Goal: Navigation & Orientation: Find specific page/section

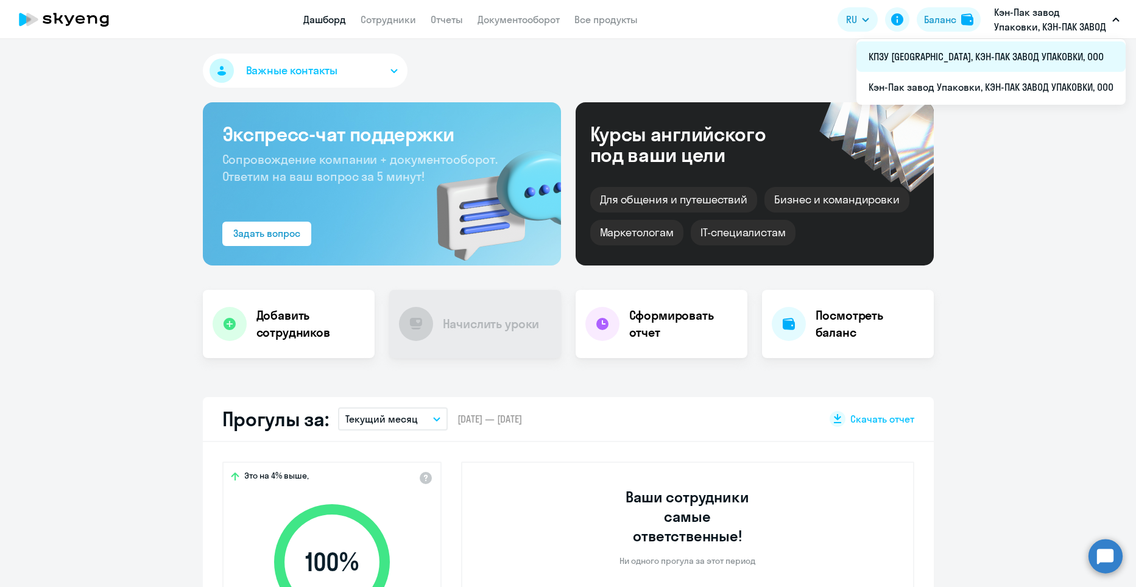
click at [1061, 61] on li "КПЗУ [GEOGRAPHIC_DATA], КЭН-ПАК ЗАВОД УПАКОВКИ, ООО" at bounding box center [990, 56] width 269 height 30
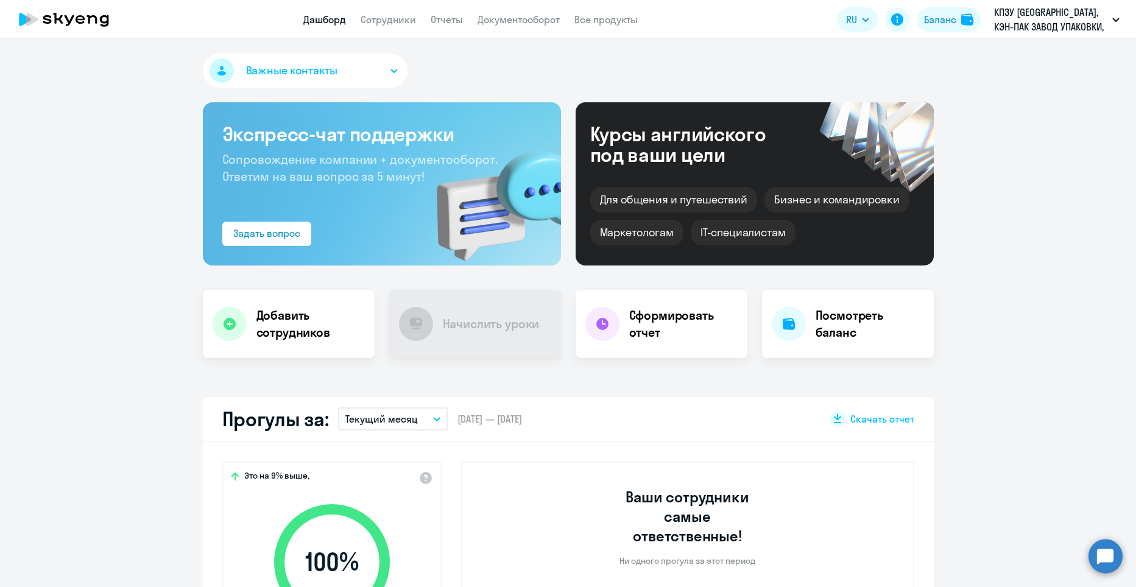
select select "30"
click at [1070, 24] on p "КПЗУ [GEOGRAPHIC_DATA], КЭН-ПАК ЗАВОД УПАКОВКИ, ООО" at bounding box center [1050, 19] width 113 height 29
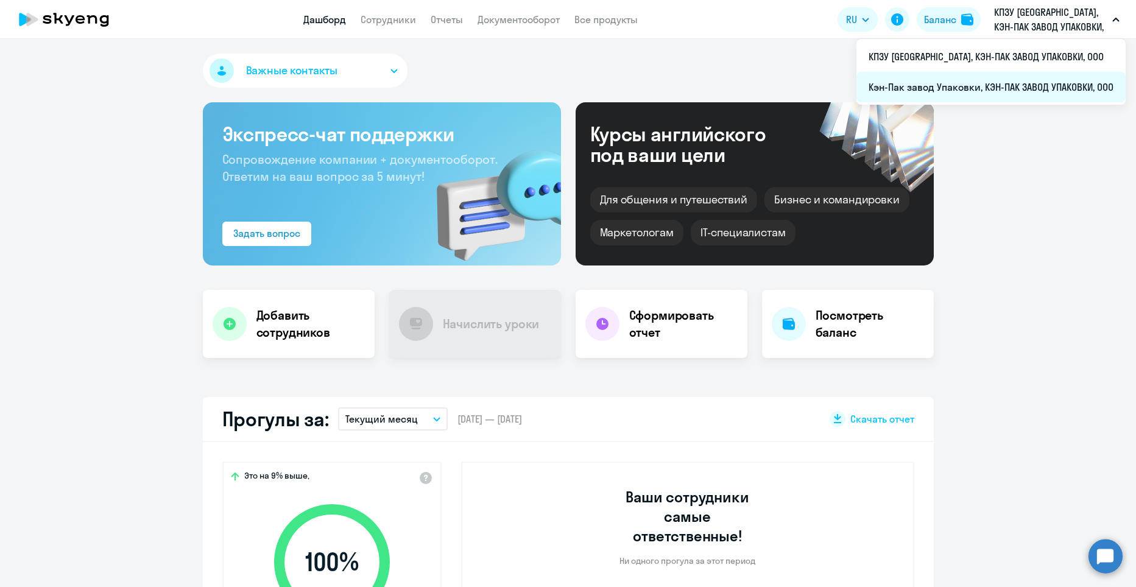
click at [1058, 74] on li "Кэн-Пак завод Упаковки, КЭН-ПАК ЗАВОД УПАКОВКИ, ООО" at bounding box center [990, 87] width 269 height 30
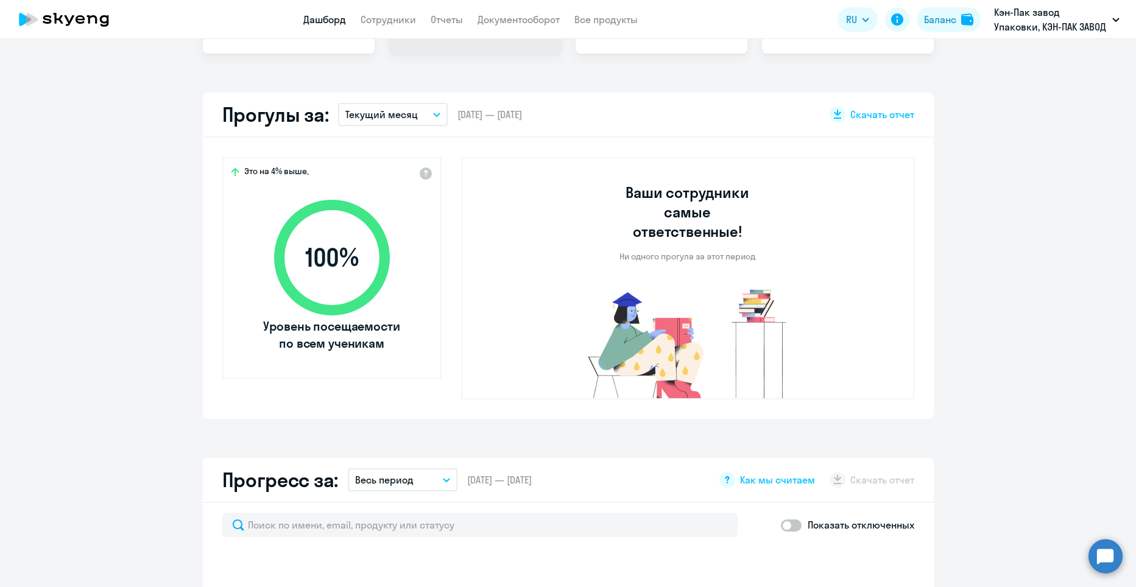
scroll to position [487, 0]
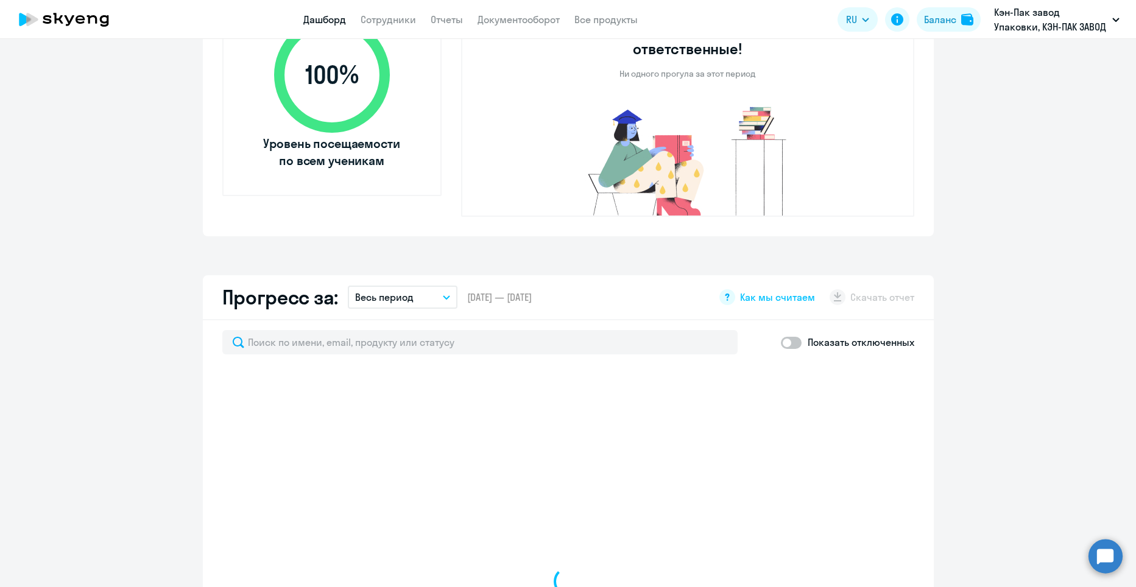
select select "30"
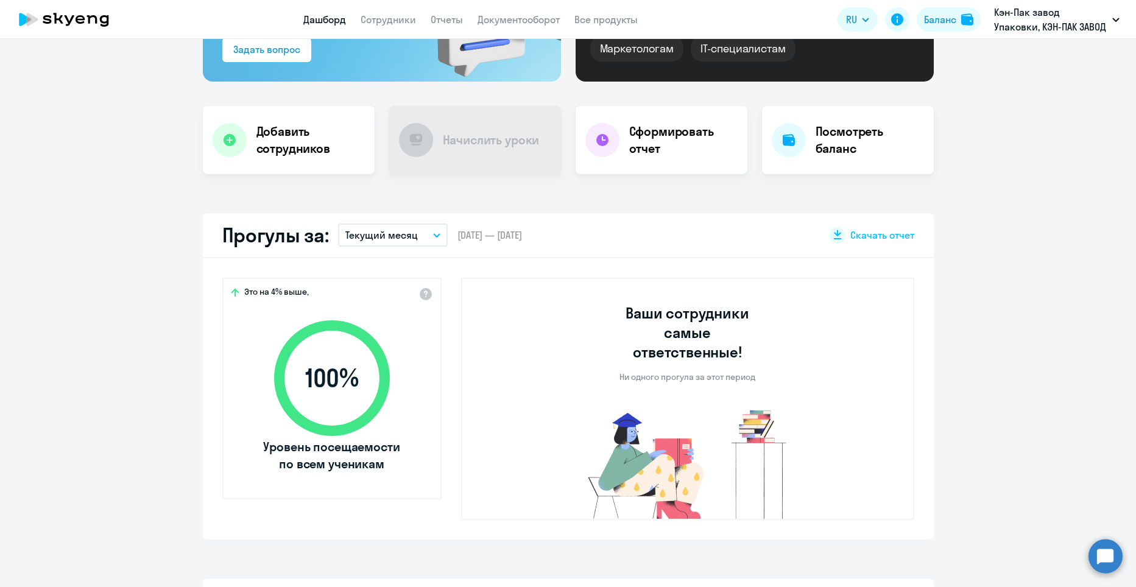
scroll to position [0, 0]
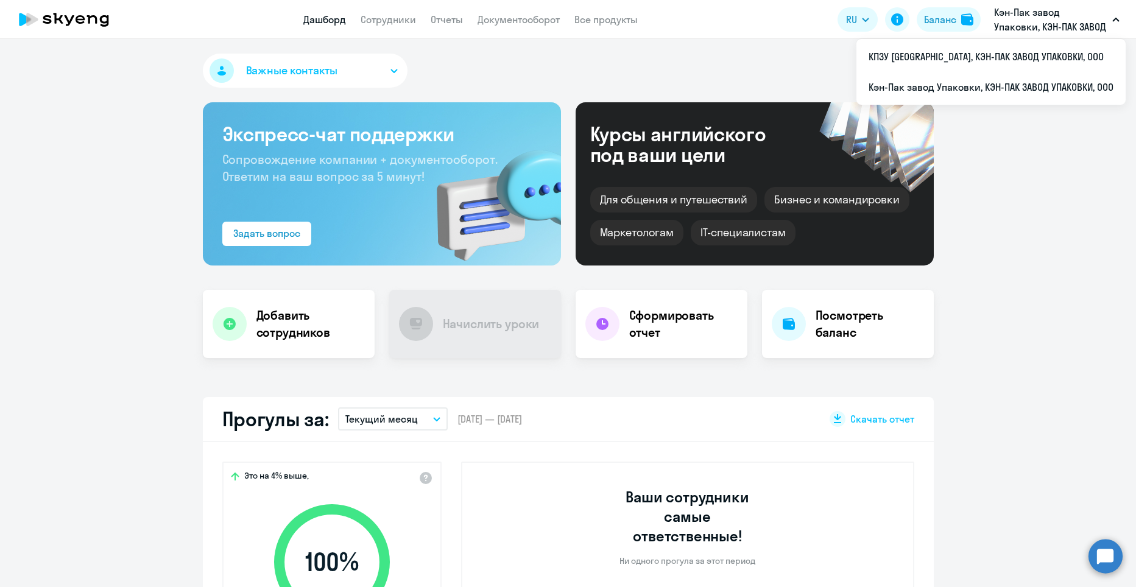
click at [1044, 15] on p "Кэн-Пак завод Упаковки, КЭН-ПАК ЗАВОД УПАКОВКИ, ООО" at bounding box center [1050, 19] width 113 height 29
click at [1033, 52] on li "КПЗУ [GEOGRAPHIC_DATA], КЭН-ПАК ЗАВОД УПАКОВКИ, ООО" at bounding box center [990, 56] width 269 height 30
select select "30"
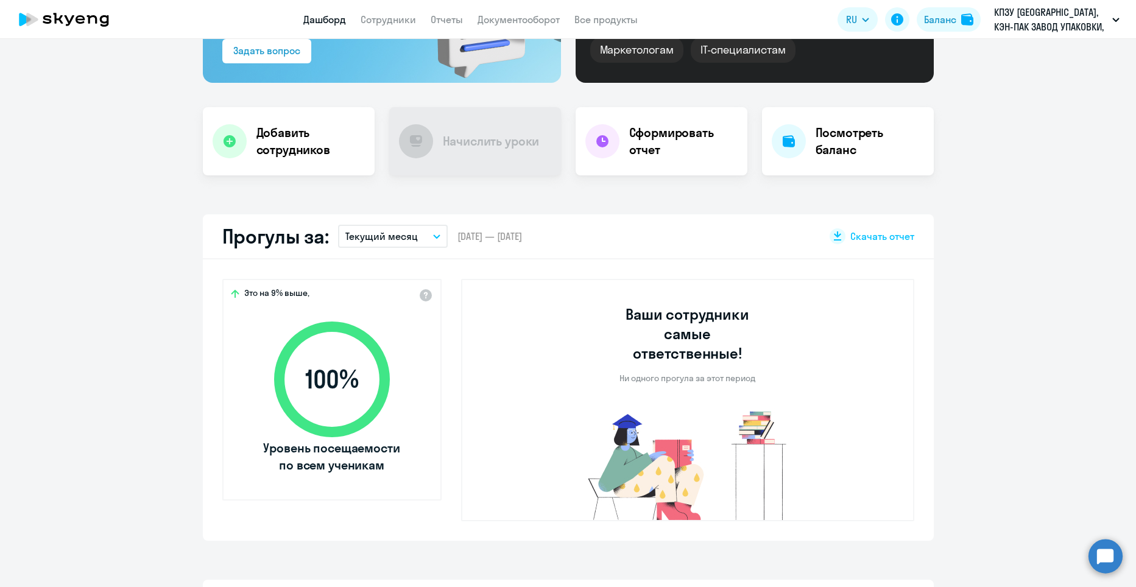
scroll to position [304, 0]
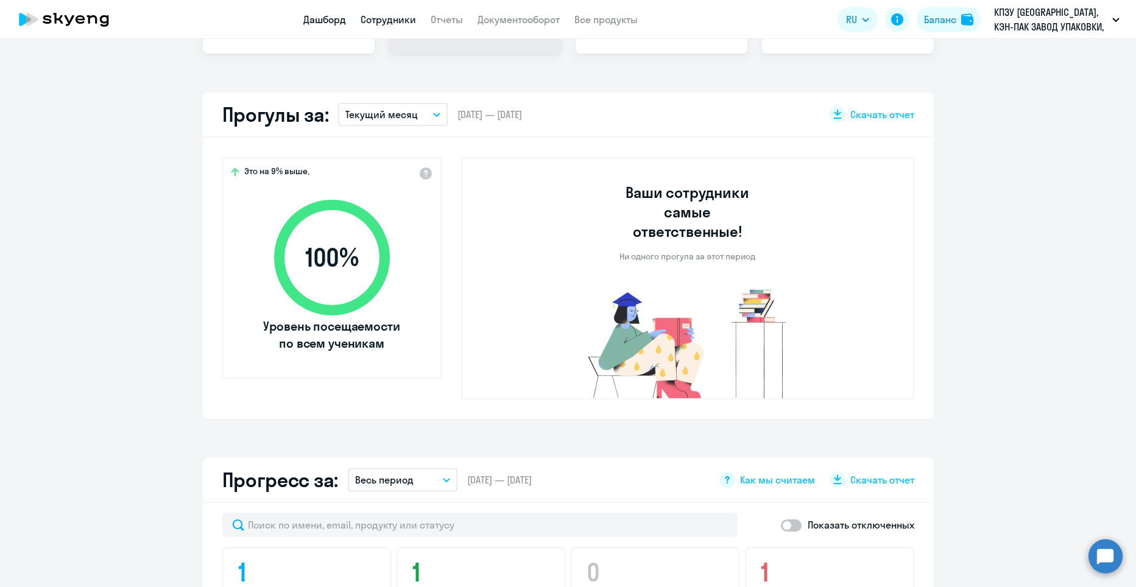
click at [383, 17] on link "Сотрудники" at bounding box center [387, 19] width 55 height 12
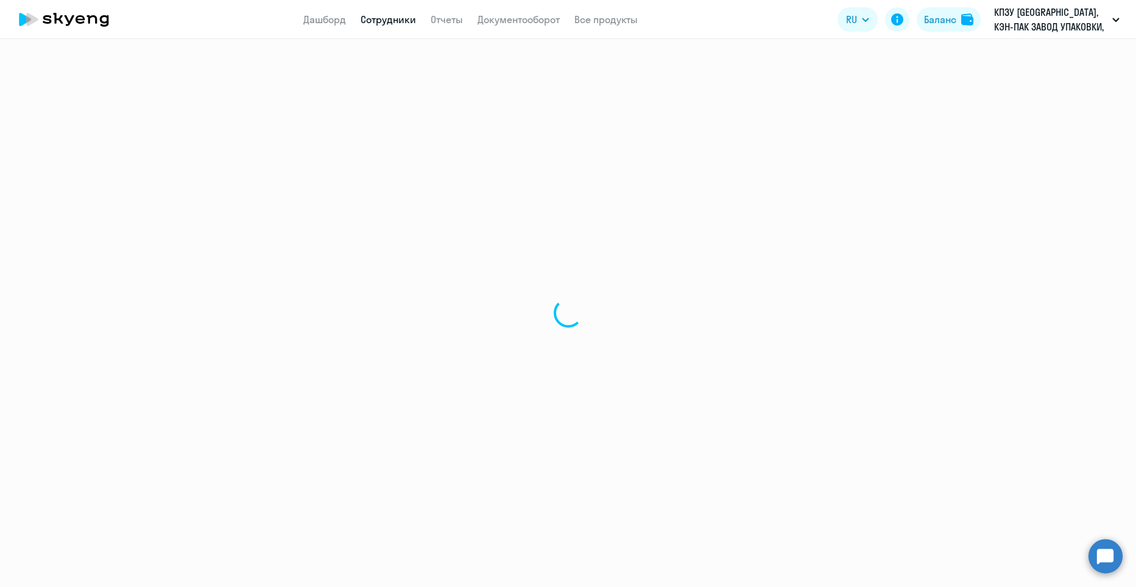
select select "30"
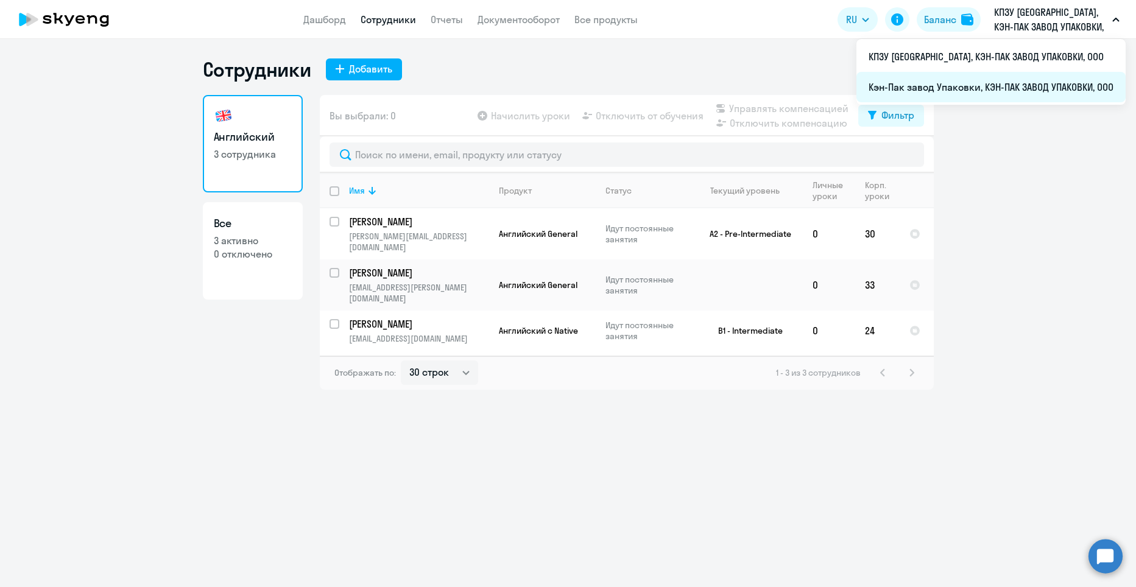
click at [1042, 85] on li "Кэн-Пак завод Упаковки, КЭН-ПАК ЗАВОД УПАКОВКИ, ООО" at bounding box center [990, 87] width 269 height 30
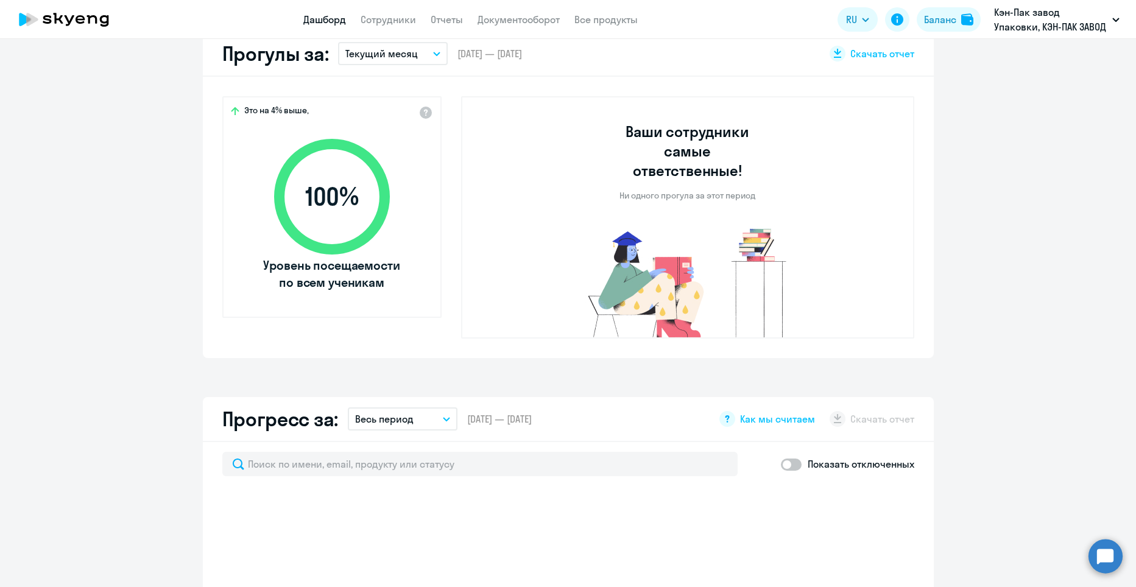
scroll to position [731, 0]
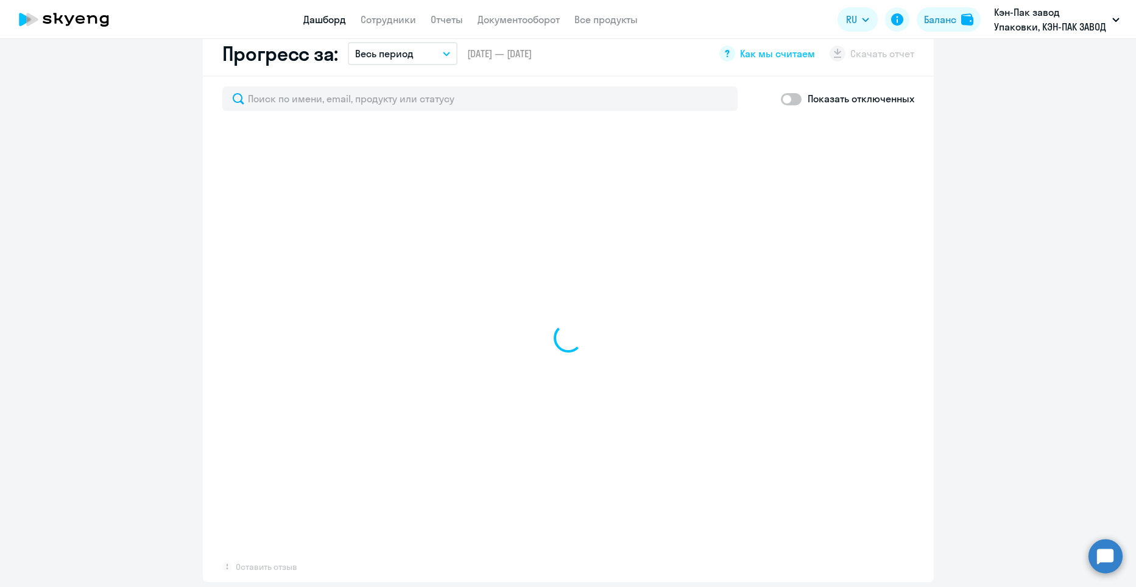
select select "30"
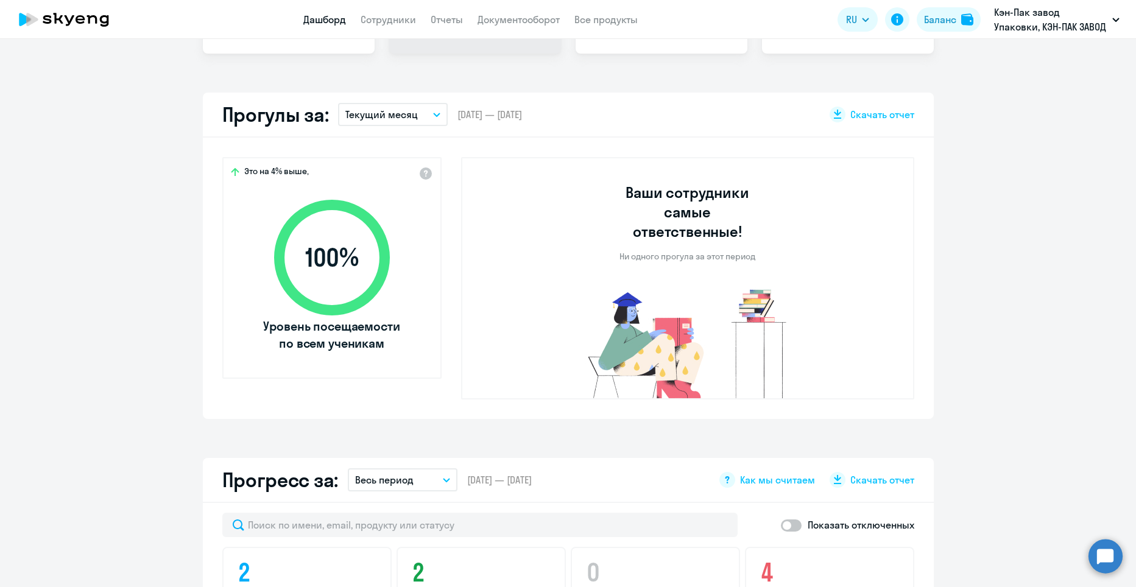
scroll to position [0, 0]
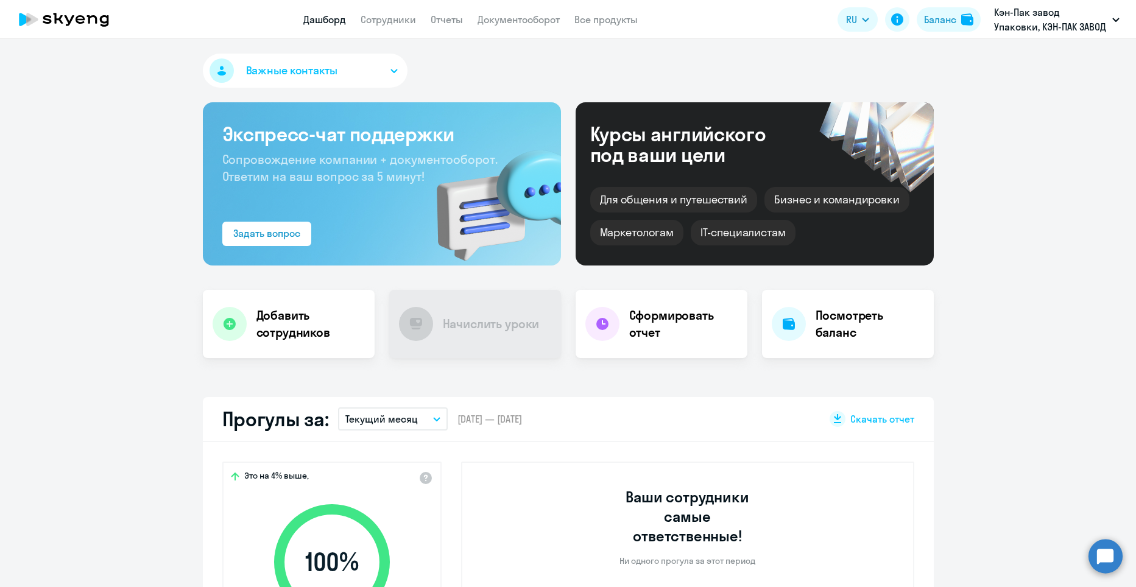
click at [395, 26] on app-menu-item-link "Сотрудники" at bounding box center [387, 19] width 55 height 15
click at [394, 18] on link "Сотрудники" at bounding box center [387, 19] width 55 height 12
select select "30"
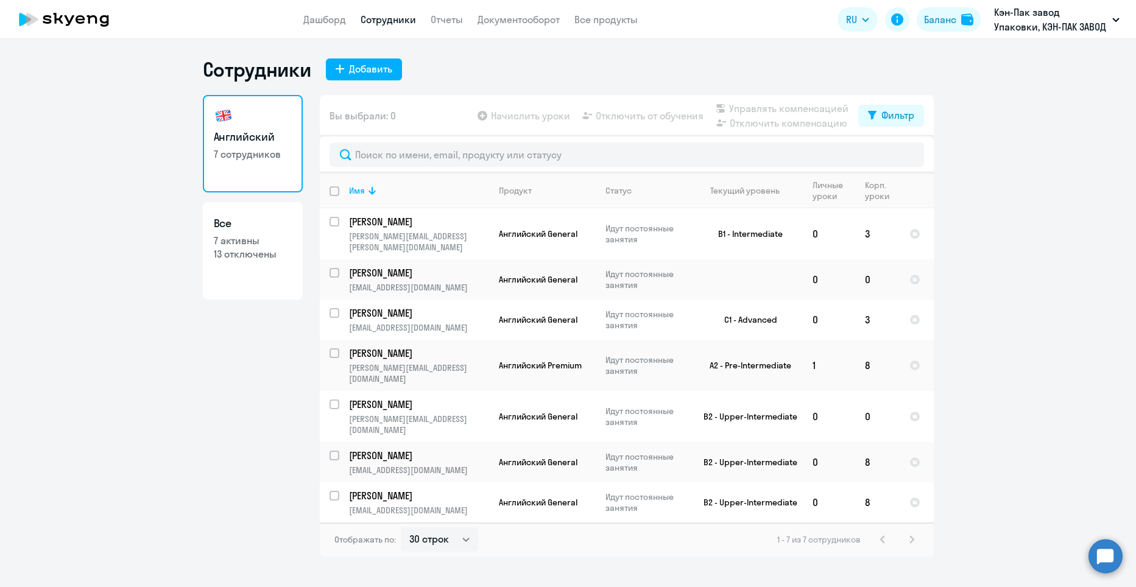
click at [243, 267] on link "Все 7 активны 13 отключены" at bounding box center [253, 250] width 100 height 97
select select "30"
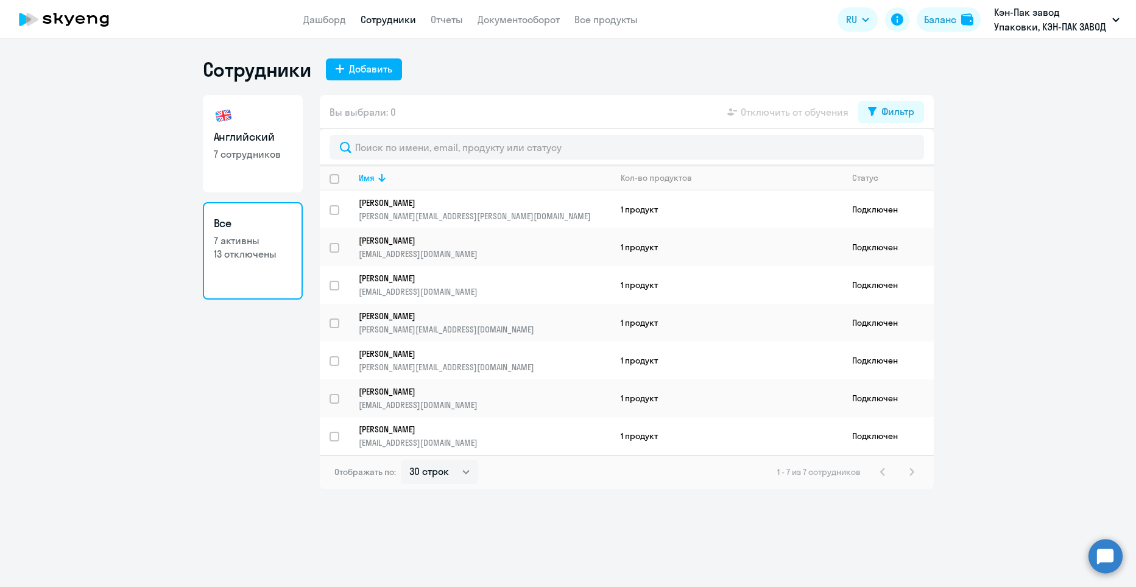
click at [913, 472] on div "1 - 7 из 7 сотрудников" at bounding box center [848, 472] width 142 height 15
click at [326, 27] on app-header "Дашборд Сотрудники Отчеты Документооборот Все продукты Дашборд Сотрудники Отчет…" at bounding box center [568, 19] width 1136 height 39
click at [326, 15] on link "Дашборд" at bounding box center [324, 19] width 43 height 12
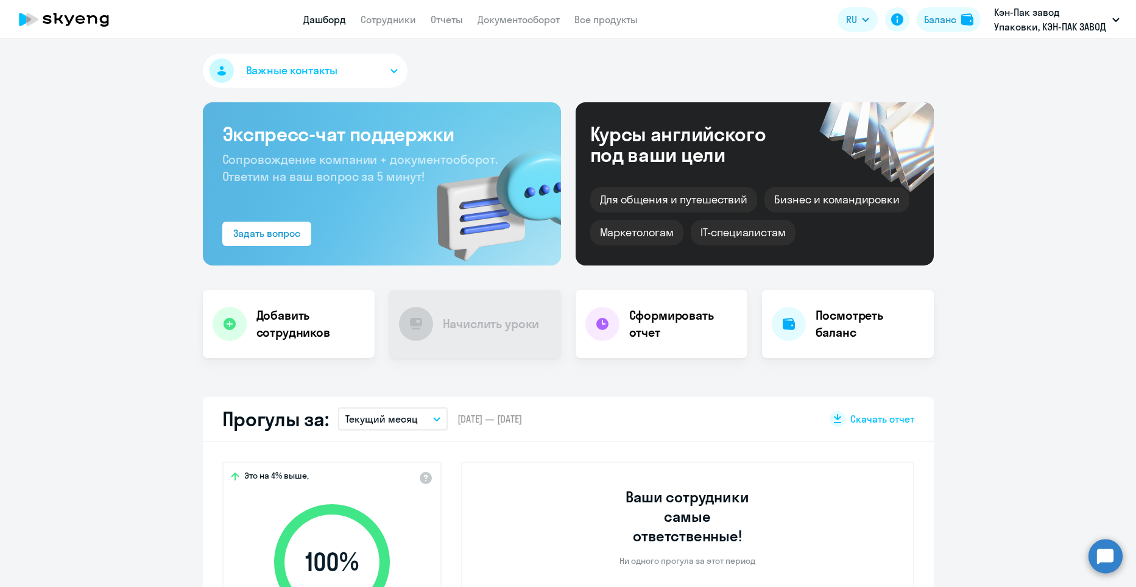
select select "30"
click at [507, 23] on link "Документооборот" at bounding box center [518, 19] width 82 height 12
